Goal: Browse casually: Explore the website without a specific task or goal

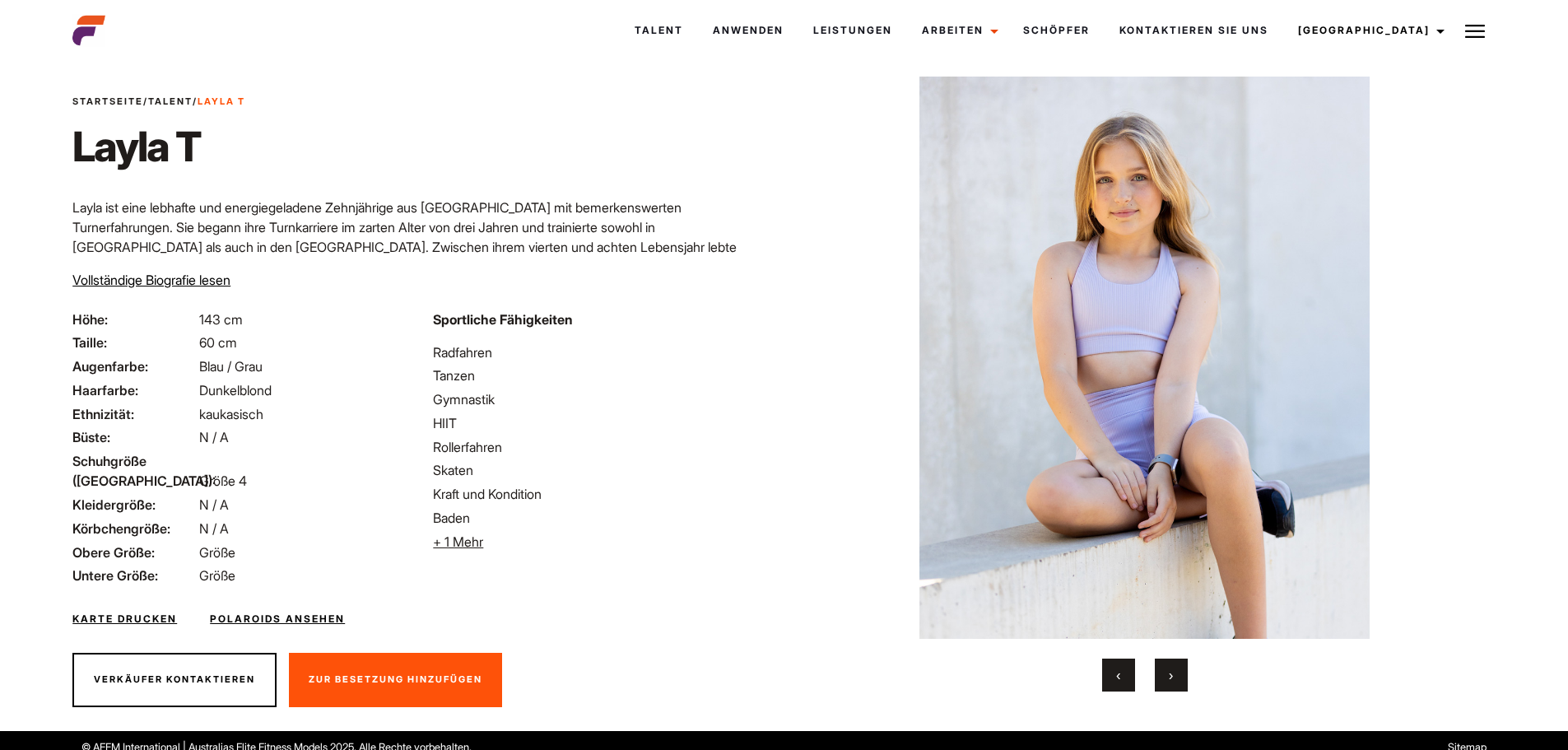
scroll to position [42, 0]
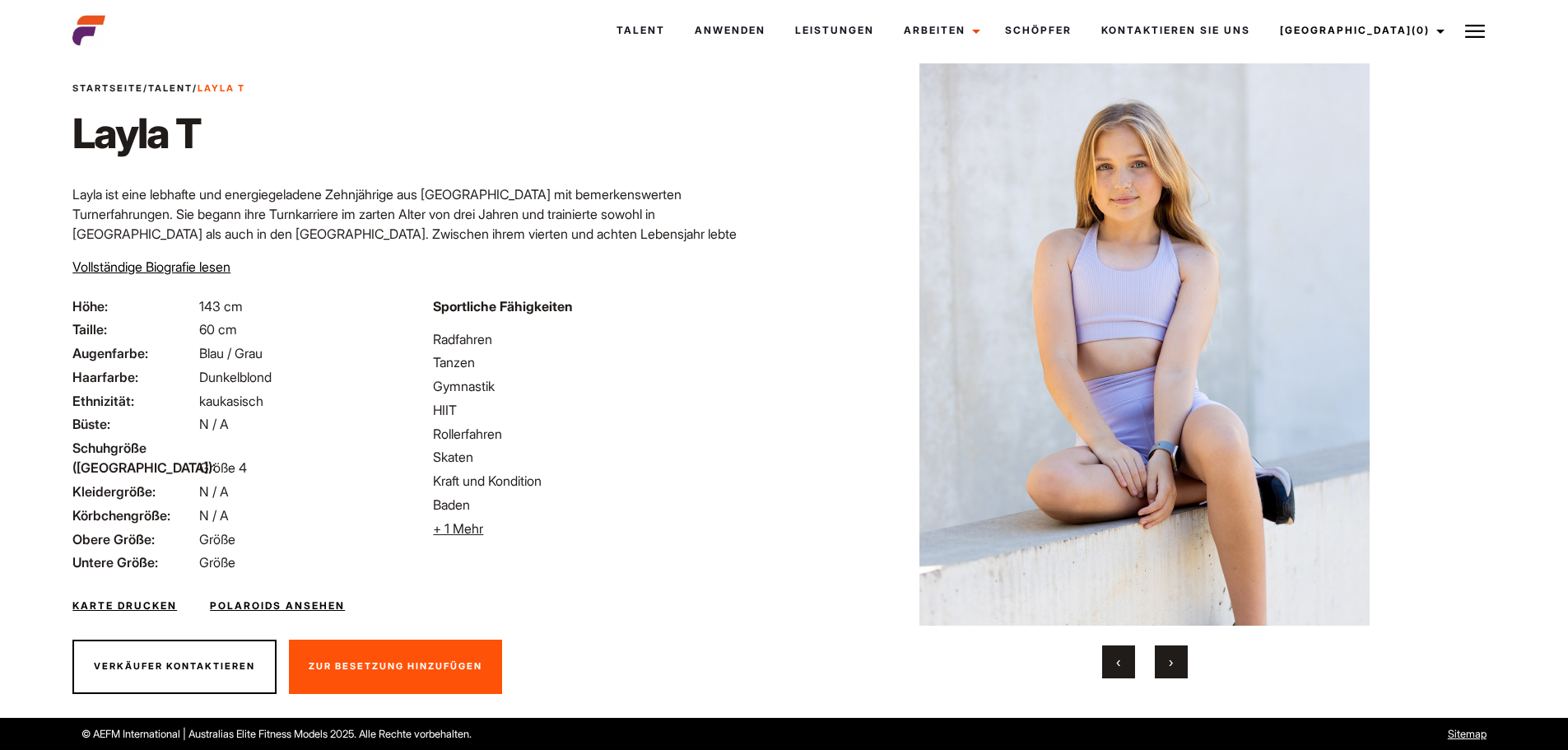
click at [1171, 665] on font "›" at bounding box center [1171, 661] width 4 height 16
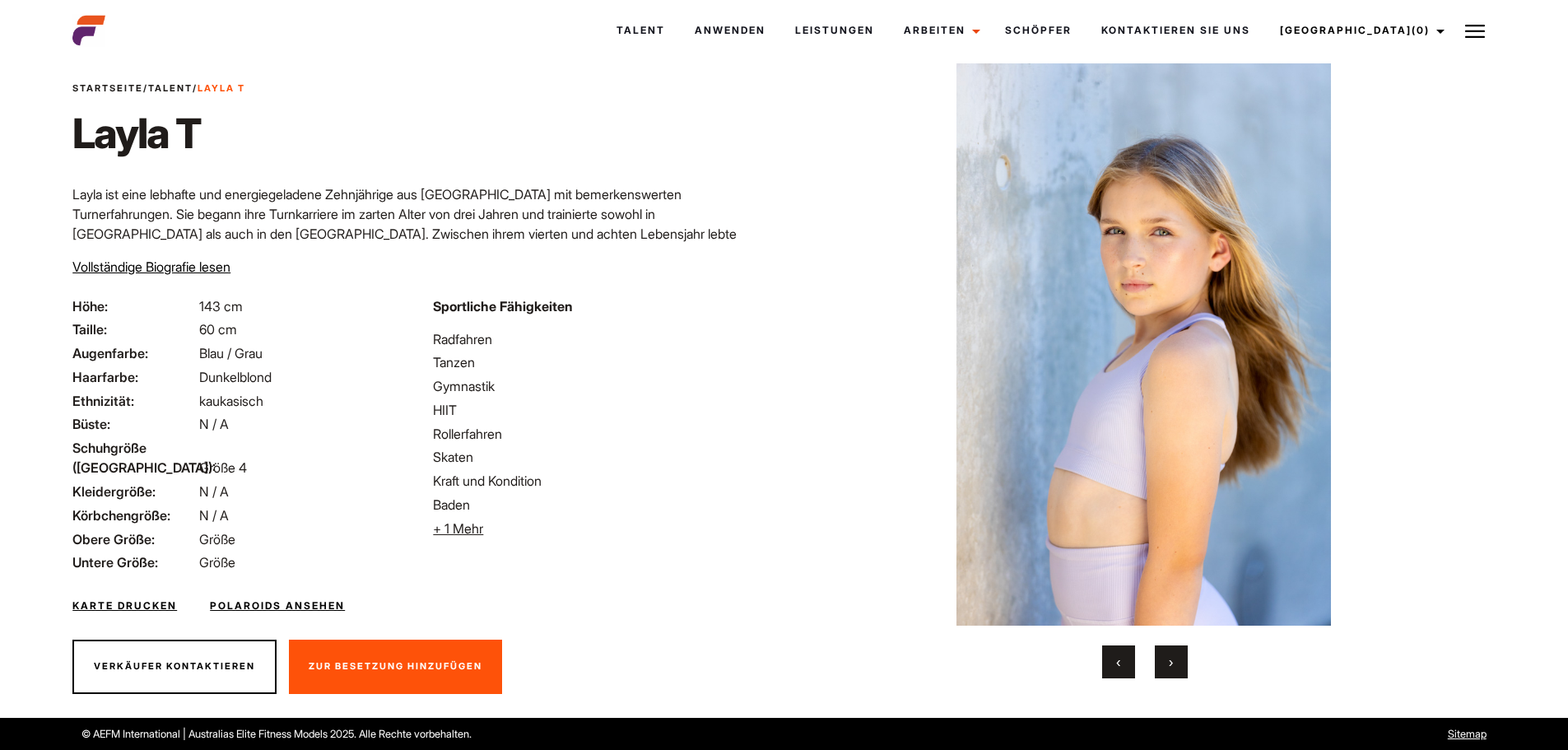
click at [1171, 665] on font "›" at bounding box center [1171, 661] width 4 height 16
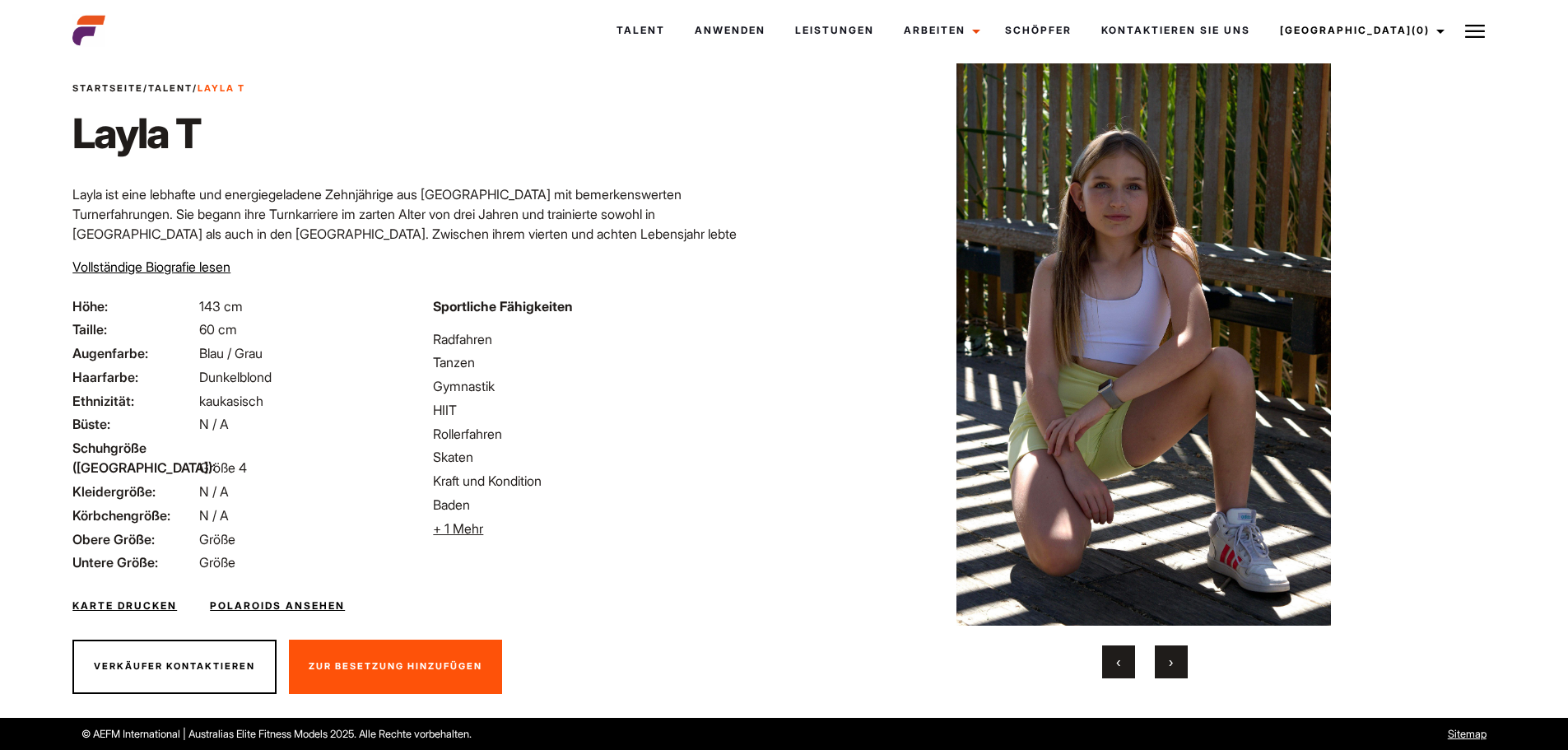
click at [1171, 665] on font "›" at bounding box center [1171, 661] width 4 height 16
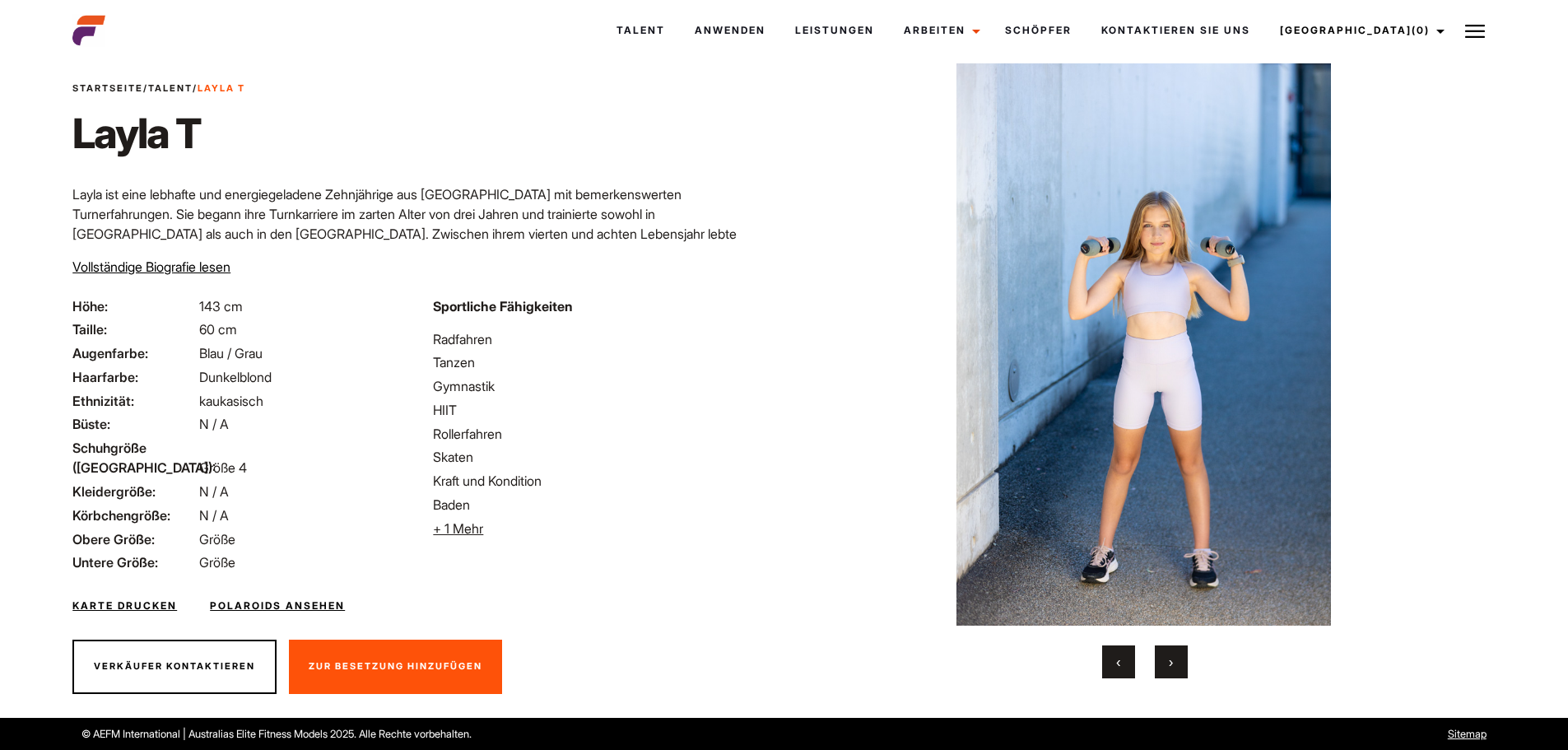
click at [1171, 665] on font "›" at bounding box center [1171, 661] width 4 height 16
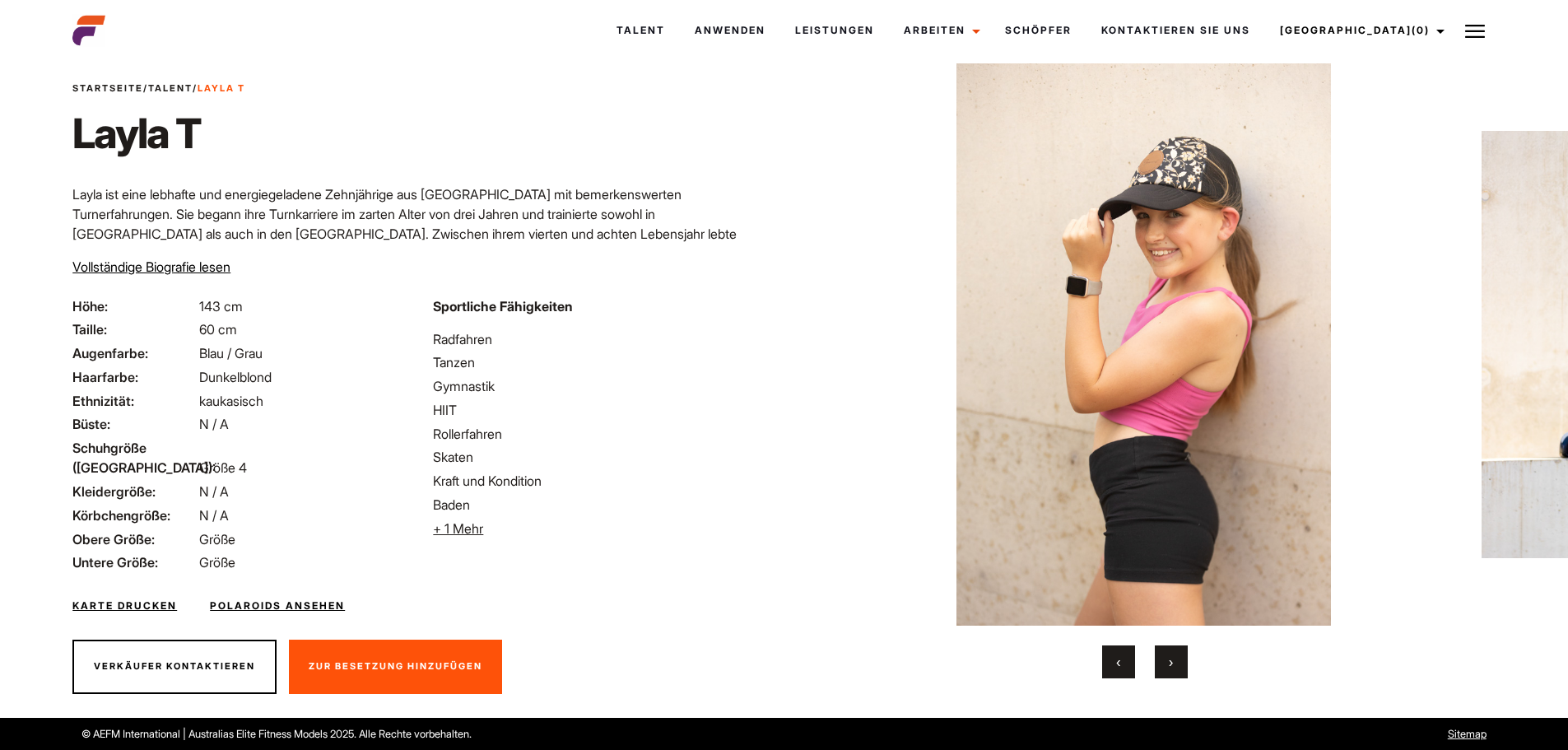
click at [1105, 657] on button "‹" at bounding box center [1119, 661] width 33 height 33
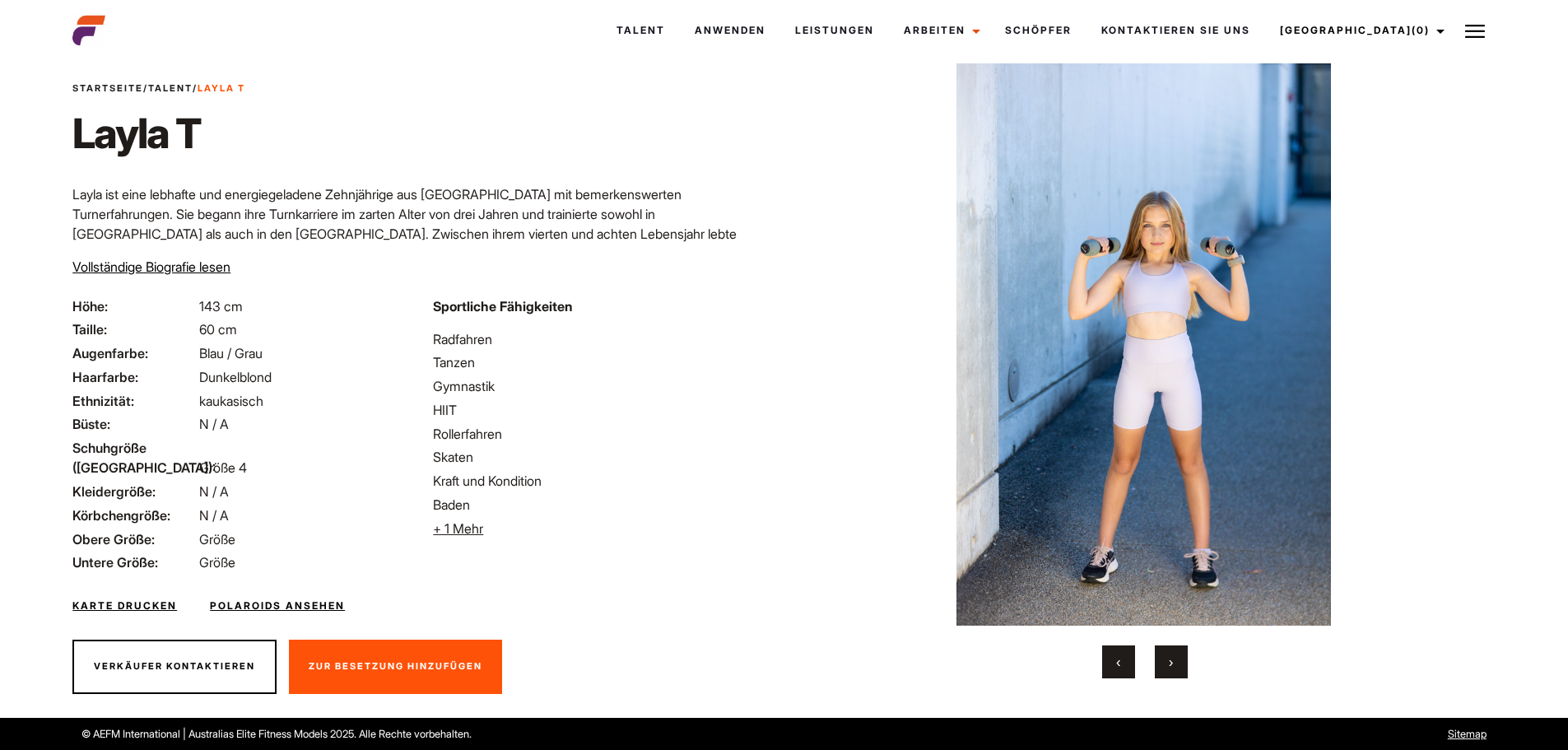
click at [1114, 369] on img at bounding box center [1143, 343] width 642 height 562
click at [1172, 647] on button "›" at bounding box center [1172, 661] width 33 height 33
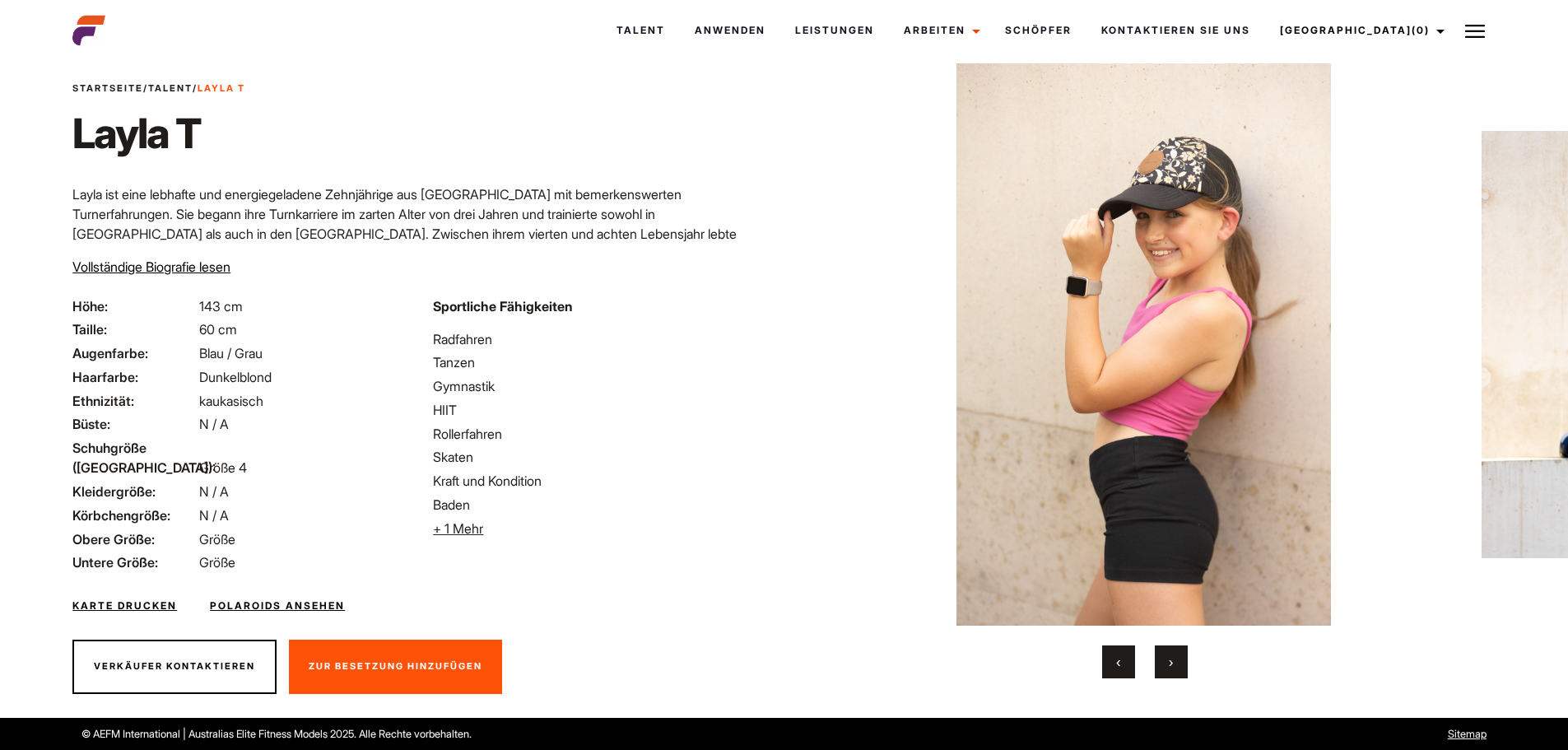
click at [1172, 647] on button "›" at bounding box center [1172, 661] width 33 height 33
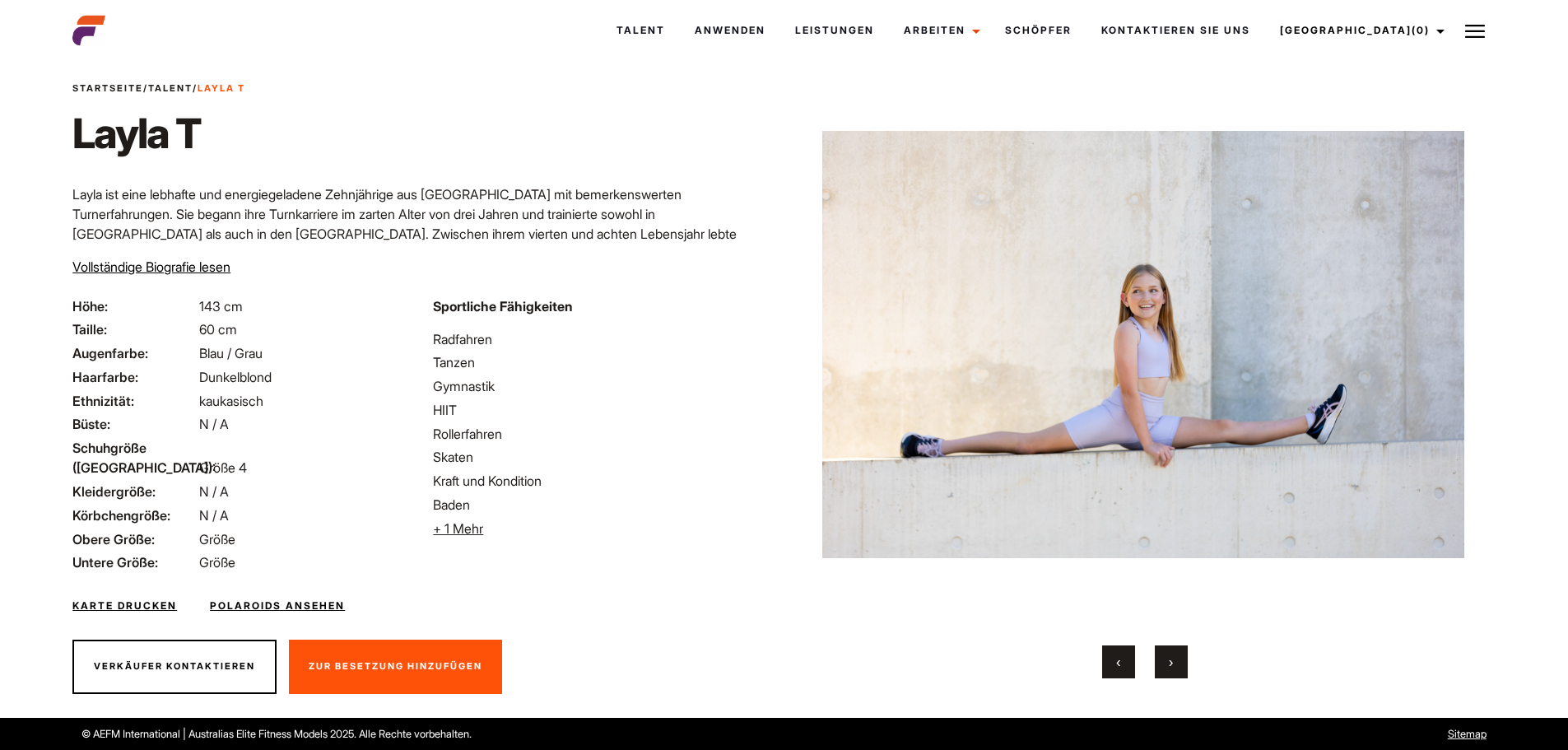
click at [1172, 647] on button "›" at bounding box center [1172, 661] width 33 height 33
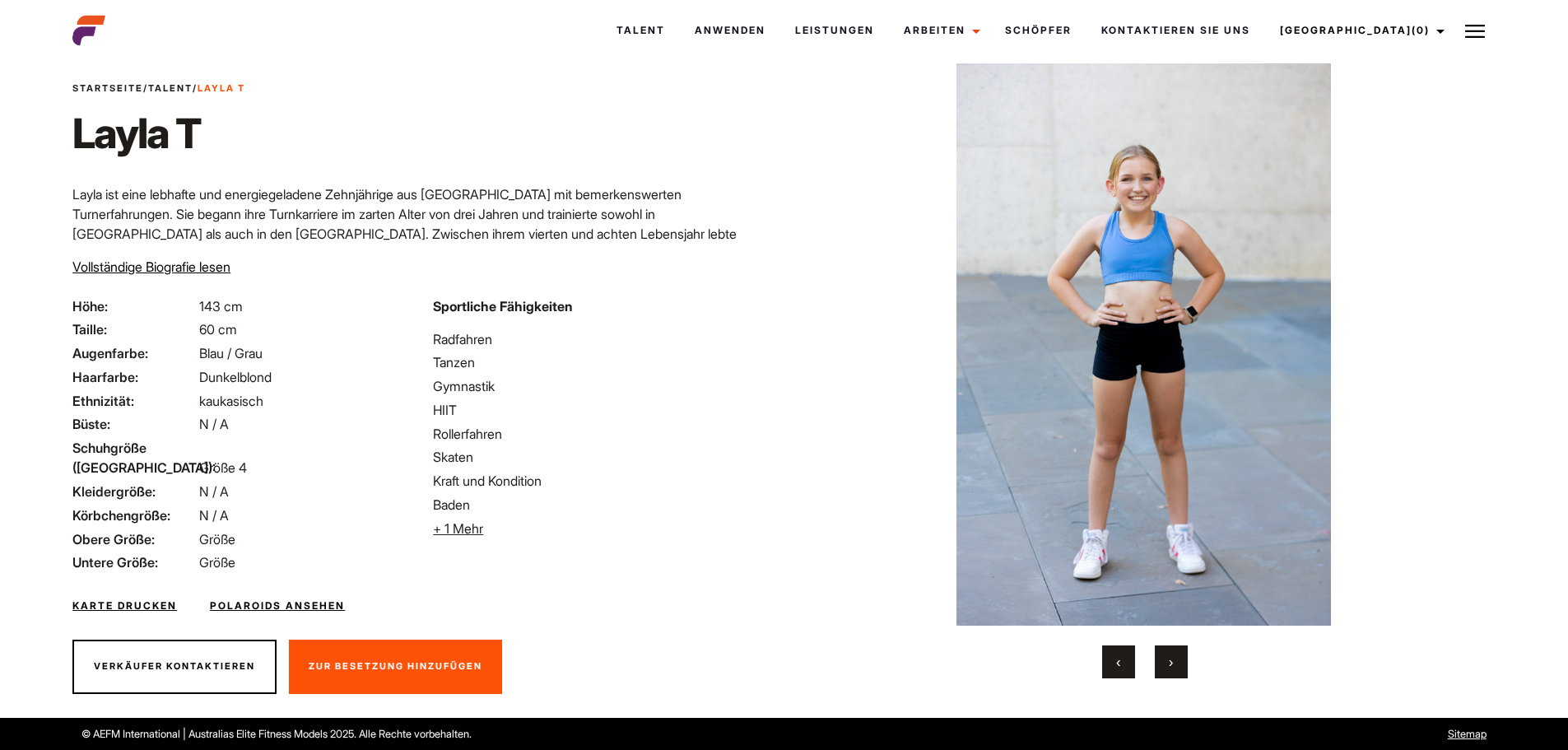
click at [1172, 647] on button "›" at bounding box center [1172, 661] width 33 height 33
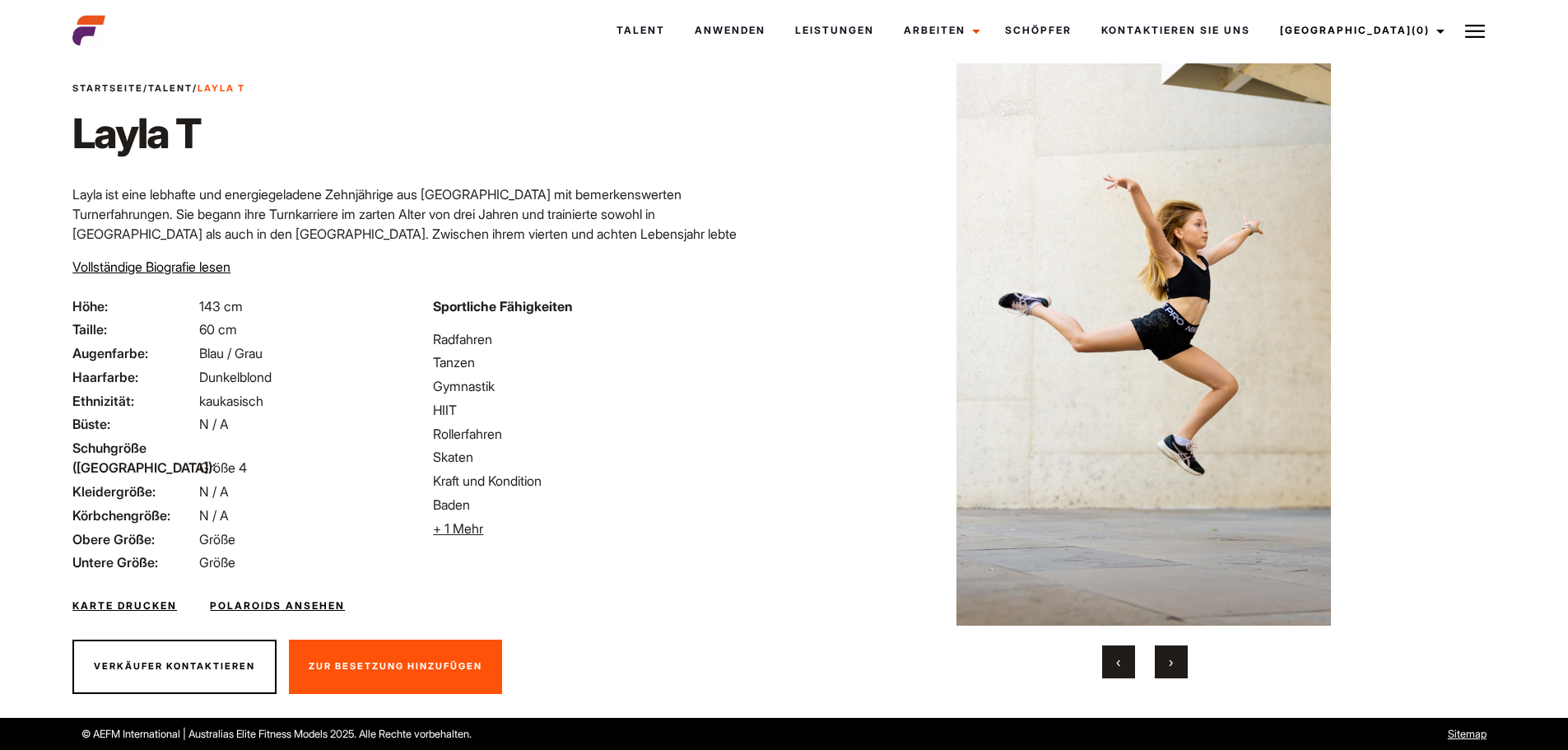
click at [1172, 647] on button "›" at bounding box center [1172, 661] width 33 height 33
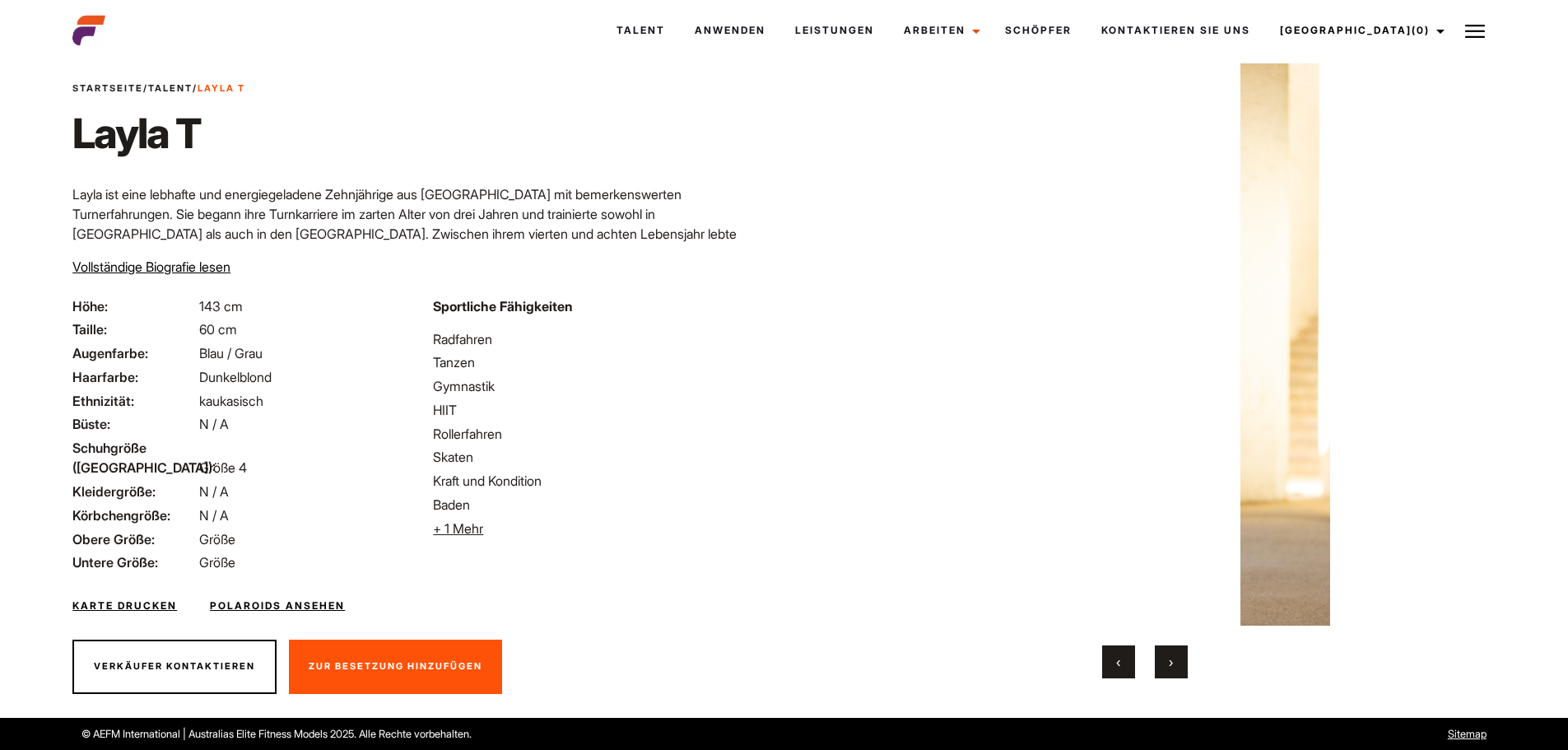
click at [1172, 647] on button "›" at bounding box center [1172, 661] width 33 height 33
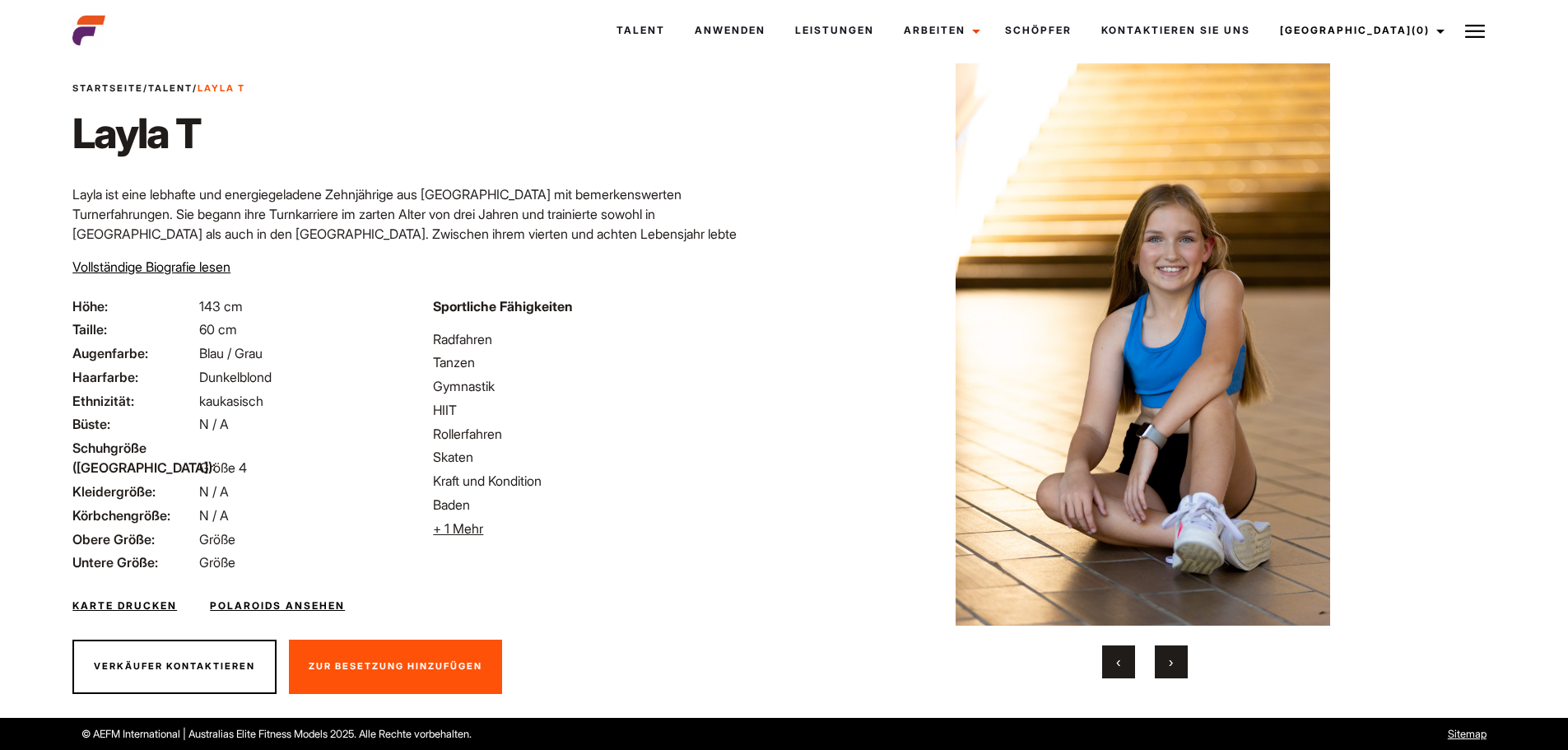
click at [1172, 647] on button "›" at bounding box center [1172, 661] width 33 height 33
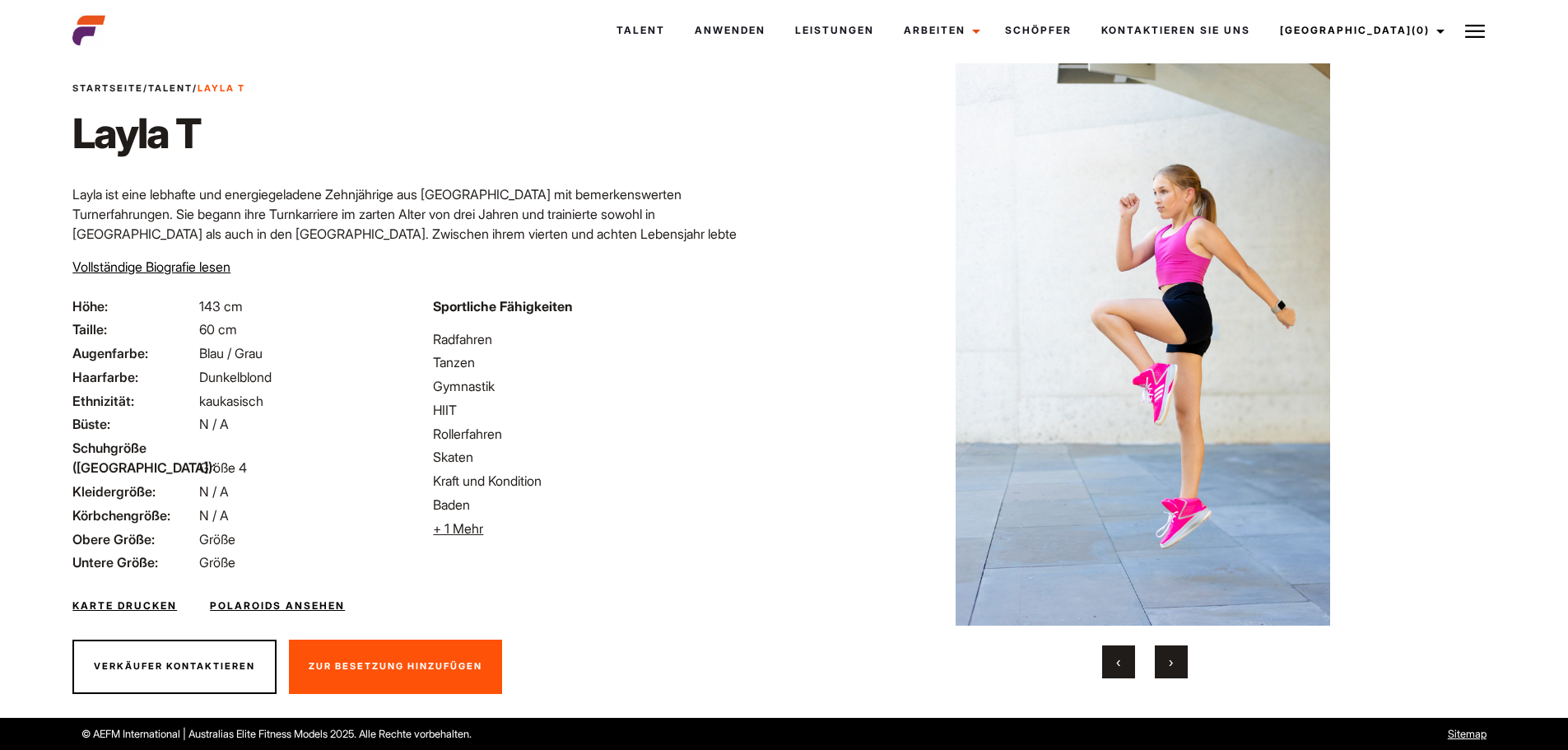
click at [1172, 647] on button "›" at bounding box center [1172, 661] width 33 height 33
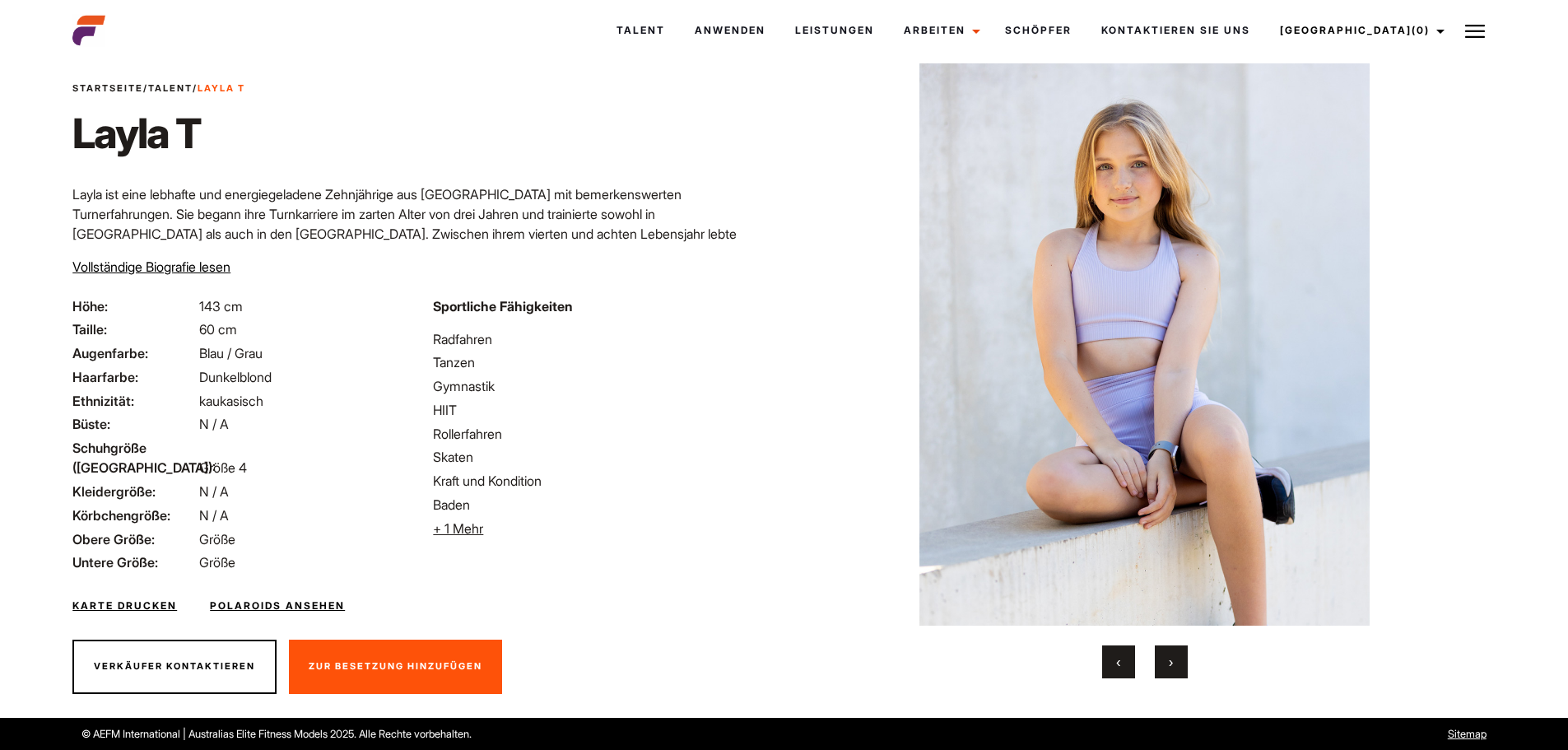
click at [1172, 647] on button "›" at bounding box center [1172, 661] width 33 height 33
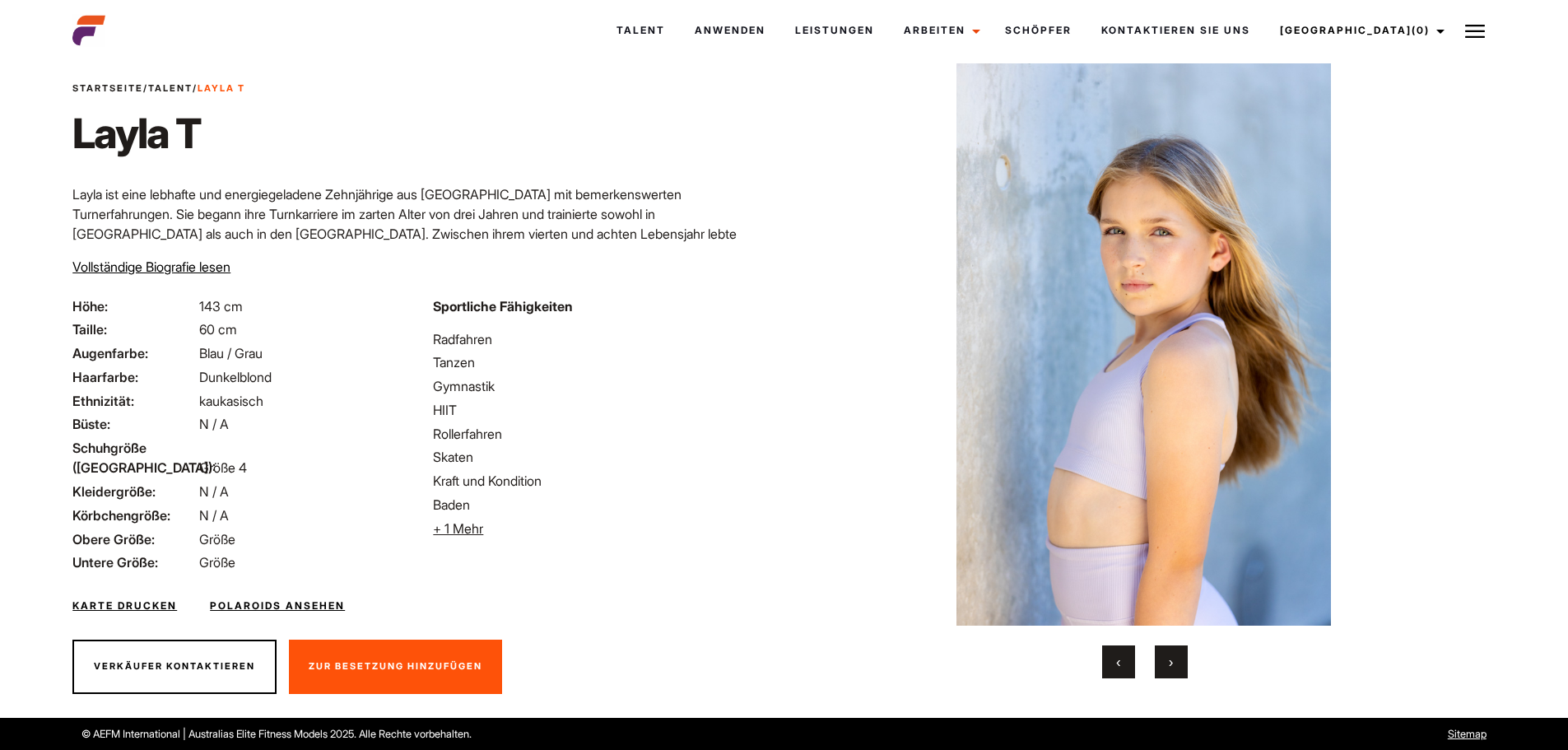
click at [1172, 647] on button "›" at bounding box center [1172, 661] width 33 height 33
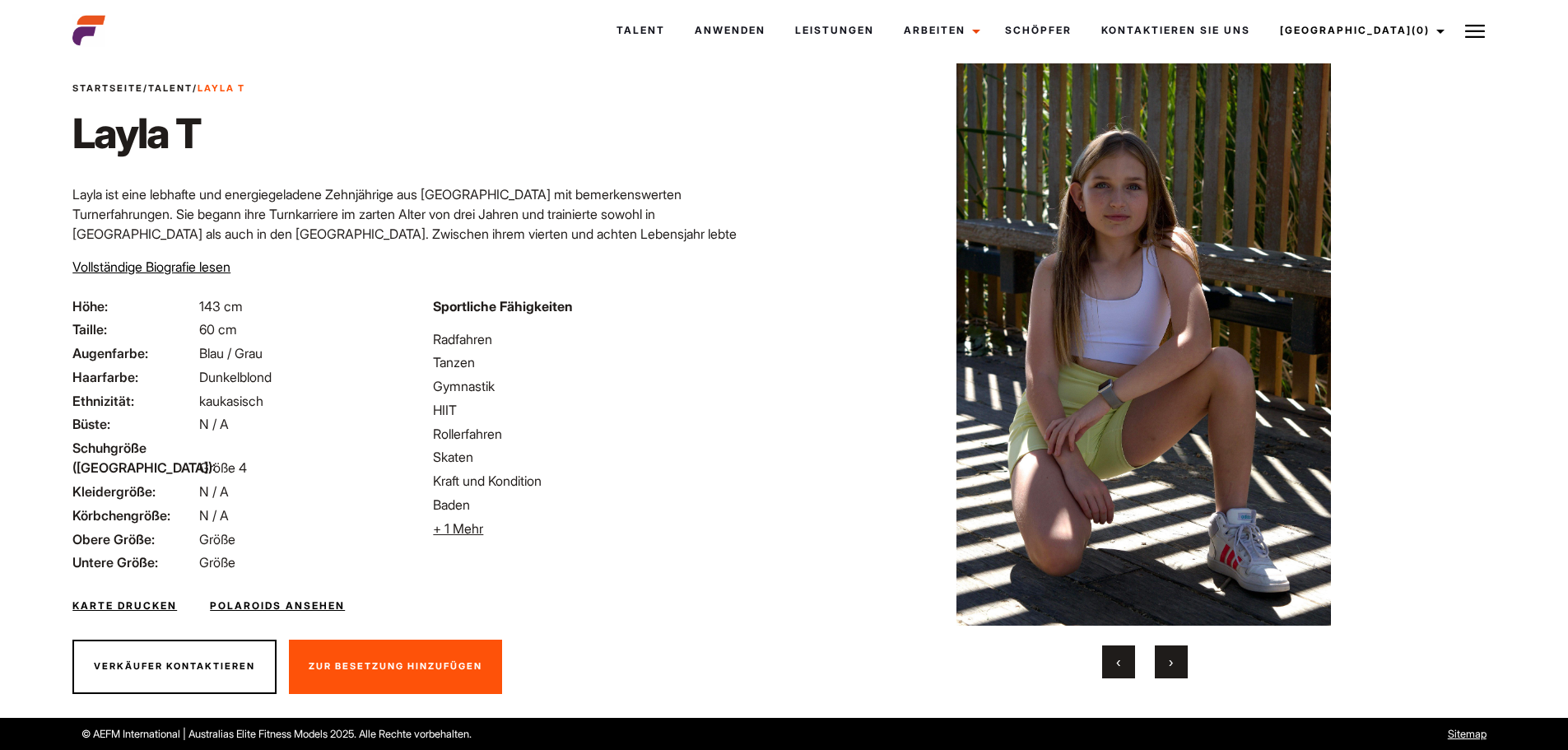
click at [1172, 647] on button "›" at bounding box center [1172, 661] width 33 height 33
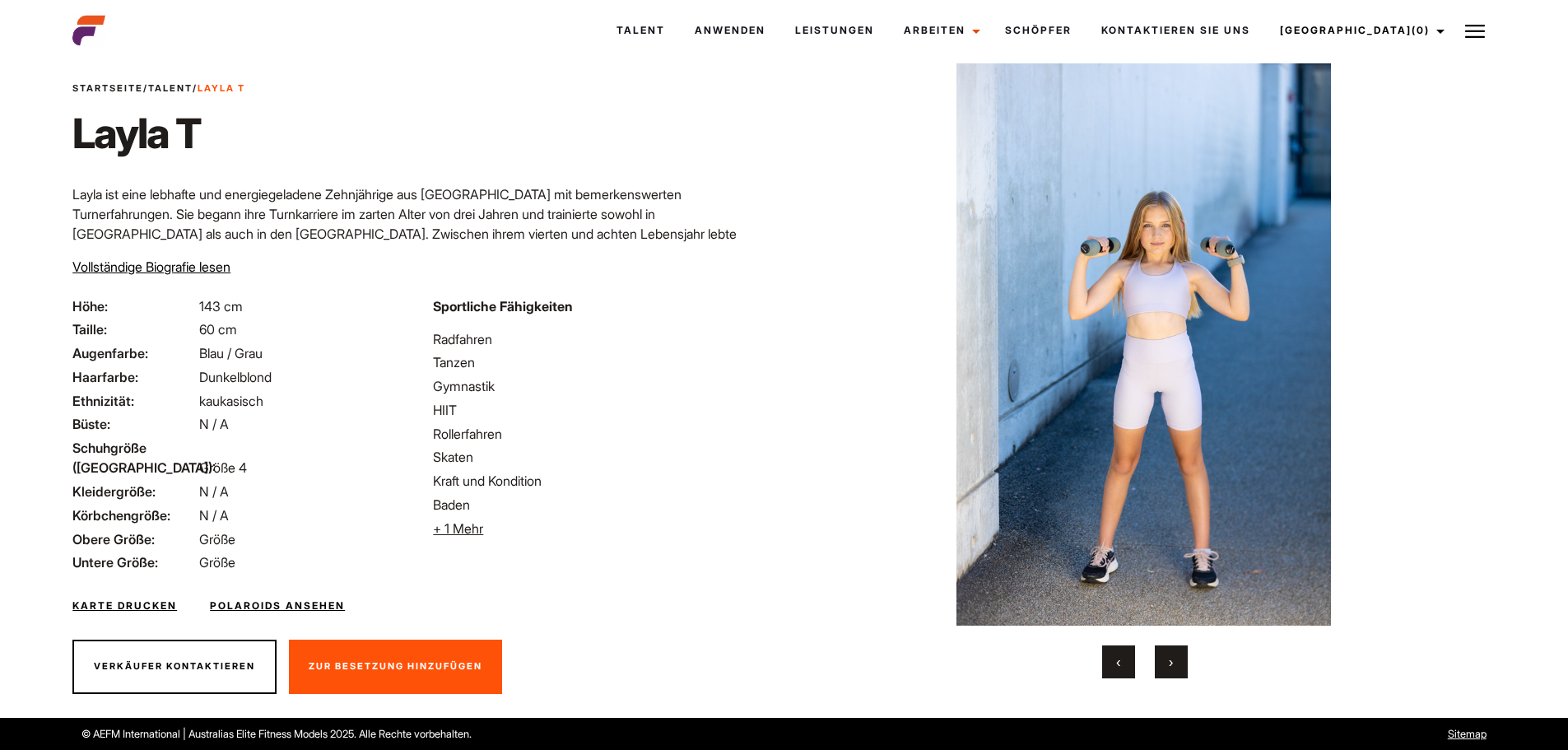
click at [1116, 659] on font "‹" at bounding box center [1118, 661] width 4 height 16
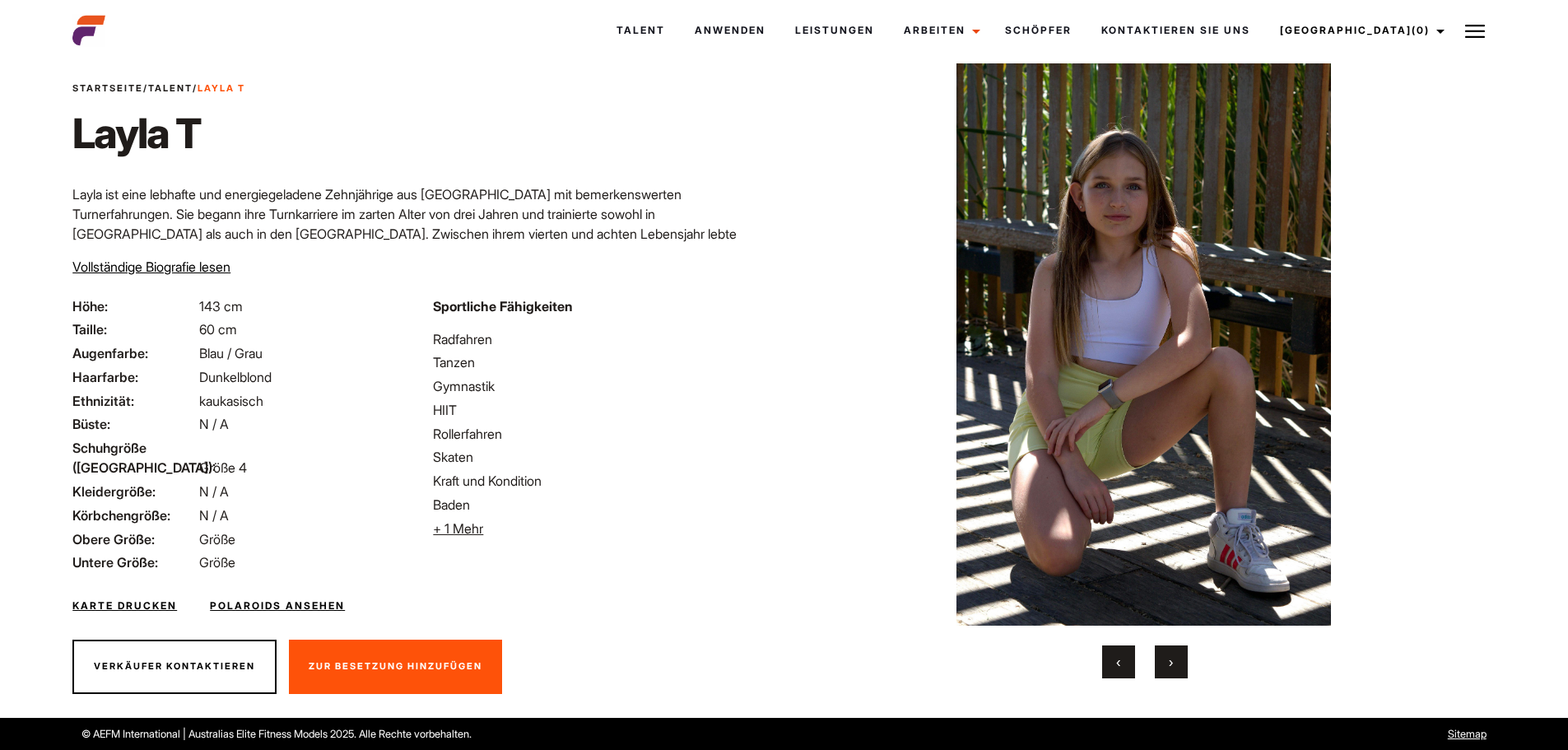
click at [1125, 459] on img at bounding box center [1143, 343] width 642 height 562
